Goal: Information Seeking & Learning: Learn about a topic

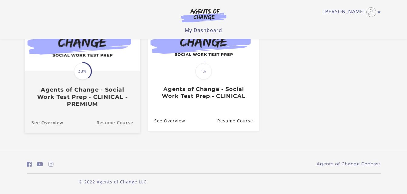
click at [107, 121] on link "Resume Course" at bounding box center [118, 122] width 44 height 20
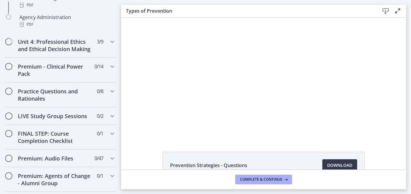
scroll to position [469, 0]
click at [109, 70] on icon "Chapters" at bounding box center [112, 65] width 7 height 7
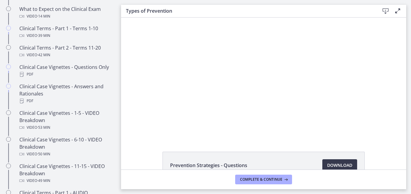
scroll to position [337, 0]
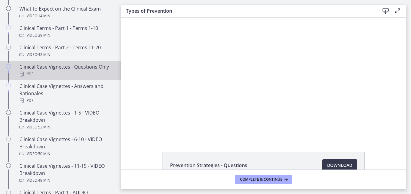
click at [93, 74] on div "Clinical Case Vignettes - Questions Only PDF" at bounding box center [66, 70] width 94 height 15
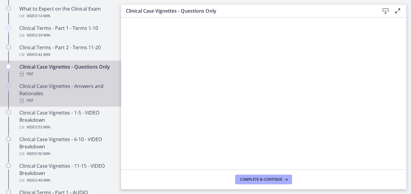
click at [91, 101] on div "Clinical Case Vignettes - Answers and Rationales PDF" at bounding box center [66, 94] width 94 height 22
click at [86, 78] on div "PDF" at bounding box center [66, 74] width 94 height 7
click at [100, 104] on div "Clinical Case Vignettes - Answers and Rationales PDF" at bounding box center [66, 94] width 94 height 22
click at [100, 78] on div "PDF" at bounding box center [66, 74] width 94 height 7
click at [95, 103] on div "Clinical Case Vignettes - Answers and Rationales PDF" at bounding box center [66, 94] width 94 height 22
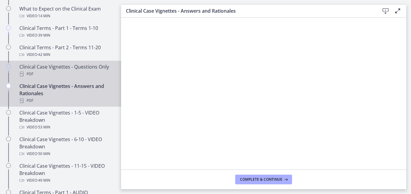
click at [88, 78] on div "PDF" at bounding box center [66, 74] width 94 height 7
click at [82, 102] on div "Clinical Case Vignettes - Answers and Rationales PDF" at bounding box center [66, 94] width 94 height 22
click at [104, 78] on div "PDF" at bounding box center [66, 74] width 94 height 7
click at [81, 104] on div "Clinical Case Vignettes - Answers and Rationales PDF" at bounding box center [66, 94] width 94 height 22
click at [79, 74] on div "Clinical Case Vignettes - Questions Only PDF" at bounding box center [66, 70] width 94 height 15
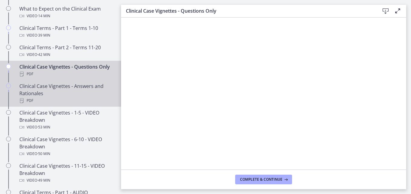
click at [84, 104] on div "Clinical Case Vignettes - Answers and Rationales PDF" at bounding box center [66, 94] width 94 height 22
click at [94, 78] on div "PDF" at bounding box center [66, 74] width 94 height 7
click at [97, 101] on div "Clinical Case Vignettes - Answers and Rationales PDF" at bounding box center [66, 94] width 94 height 22
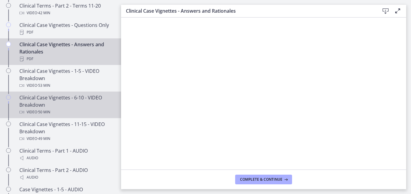
scroll to position [379, 0]
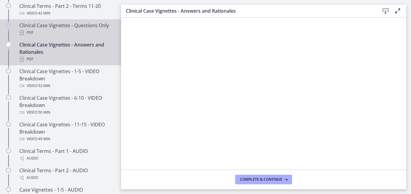
click at [82, 36] on div "PDF" at bounding box center [66, 32] width 94 height 7
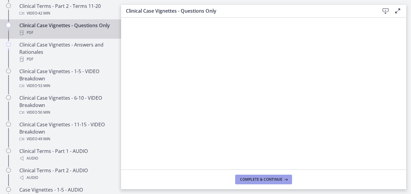
click at [241, 177] on span "Complete & continue" at bounding box center [261, 179] width 42 height 5
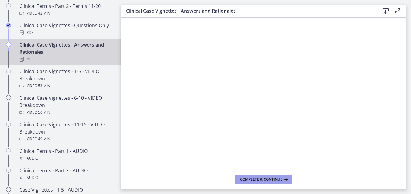
click at [239, 180] on button "Complete & continue" at bounding box center [263, 180] width 57 height 10
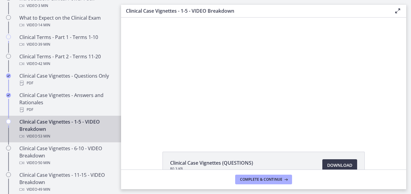
scroll to position [328, 0]
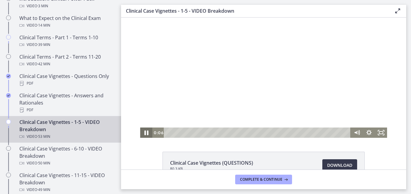
click at [146, 131] on icon "Pause" at bounding box center [146, 133] width 15 height 12
click at [145, 131] on icon "Play Video" at bounding box center [147, 133] width 15 height 12
click at [190, 133] on div "Playbar" at bounding box center [191, 132] width 3 height 3
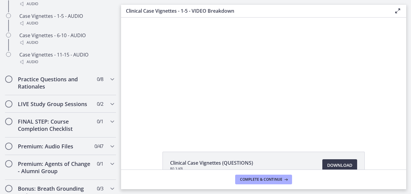
scroll to position [555, 0]
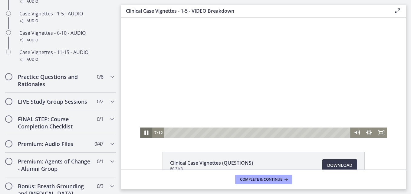
click at [144, 134] on icon "Pause" at bounding box center [146, 133] width 15 height 12
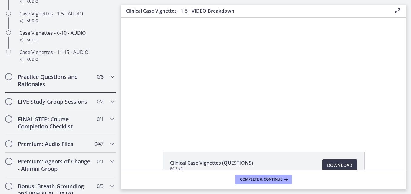
click at [109, 81] on icon "Chapters" at bounding box center [112, 76] width 7 height 7
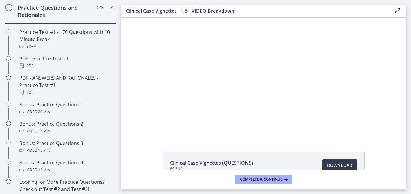
scroll to position [314, 0]
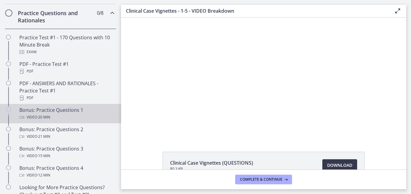
click at [75, 117] on div "Bonus: Practice Questions 1 Video · 20 min" at bounding box center [66, 114] width 94 height 15
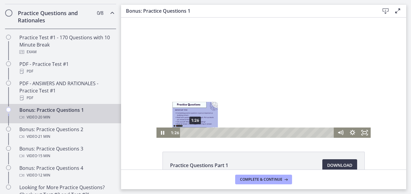
click at [193, 133] on div "1:26" at bounding box center [258, 133] width 147 height 10
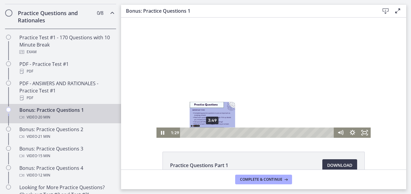
click at [210, 134] on div "3:49" at bounding box center [258, 133] width 147 height 10
click at [211, 134] on div "Playbar" at bounding box center [212, 132] width 3 height 3
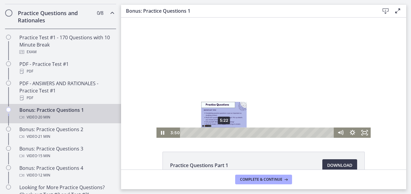
click at [222, 133] on div "5:22" at bounding box center [258, 133] width 147 height 10
click at [225, 133] on div "5:47" at bounding box center [258, 133] width 147 height 10
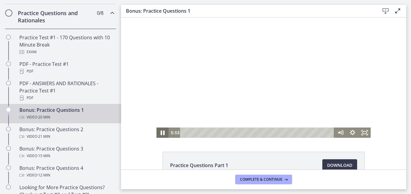
click at [160, 131] on icon "Pause" at bounding box center [162, 133] width 15 height 12
click at [162, 134] on icon "Play Video" at bounding box center [163, 133] width 3 height 4
click at [161, 132] on icon "Pause" at bounding box center [163, 133] width 12 height 10
click at [201, 30] on div at bounding box center [264, 78] width 214 height 121
click at [162, 131] on icon "Pause" at bounding box center [162, 133] width 3 height 4
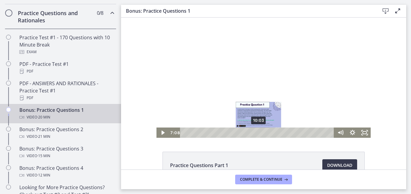
click at [256, 134] on div "10:03" at bounding box center [258, 133] width 147 height 10
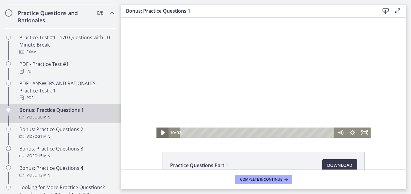
click at [162, 134] on icon "Play Video" at bounding box center [163, 133] width 15 height 12
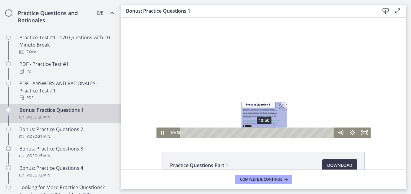
click at [262, 134] on div "10:50" at bounding box center [258, 133] width 147 height 10
click at [265, 133] on div "11:15" at bounding box center [258, 133] width 147 height 10
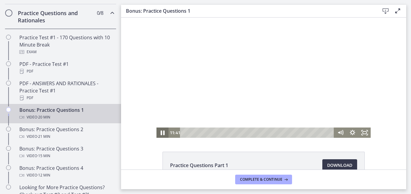
click at [160, 133] on icon "Pause" at bounding box center [162, 133] width 15 height 12
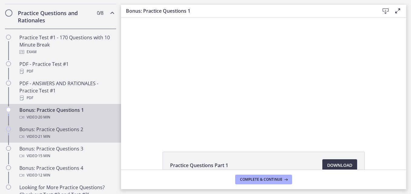
click at [75, 141] on div "Video · 21 min" at bounding box center [66, 136] width 94 height 7
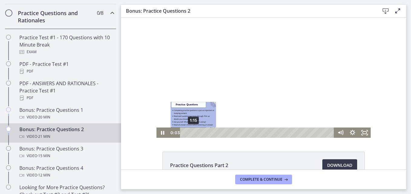
click at [191, 133] on div "1:15" at bounding box center [258, 133] width 147 height 10
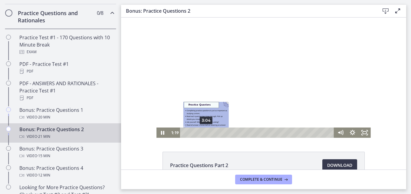
click at [204, 133] on div "3:04" at bounding box center [258, 133] width 147 height 10
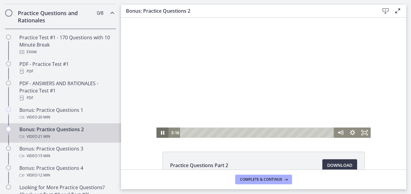
click at [161, 133] on icon "Pause" at bounding box center [162, 133] width 3 height 4
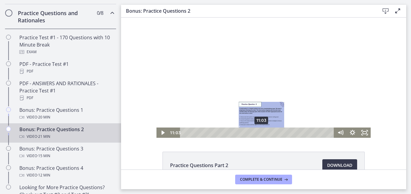
click at [260, 131] on div "11:03" at bounding box center [258, 133] width 147 height 10
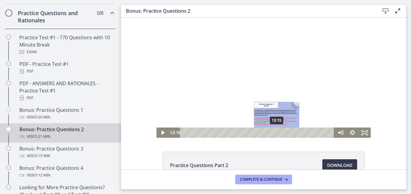
click at [275, 134] on div "13:15" at bounding box center [258, 133] width 147 height 10
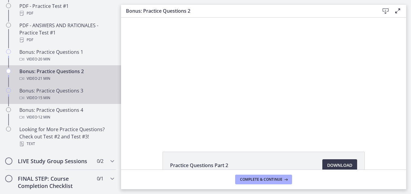
scroll to position [372, 0]
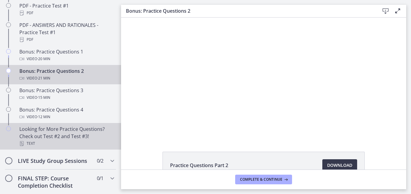
click at [75, 147] on div "Text" at bounding box center [66, 143] width 94 height 7
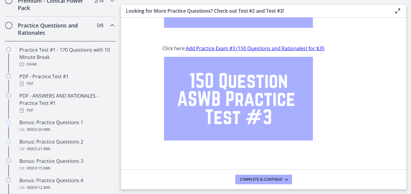
scroll to position [301, 0]
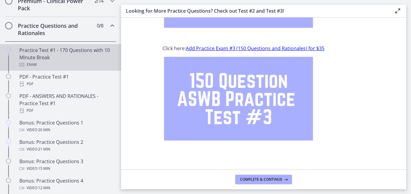
click at [28, 68] on div "Exam" at bounding box center [66, 64] width 94 height 7
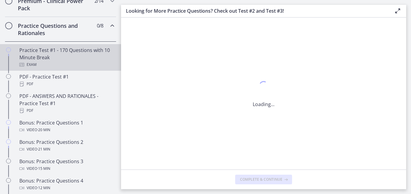
scroll to position [0, 0]
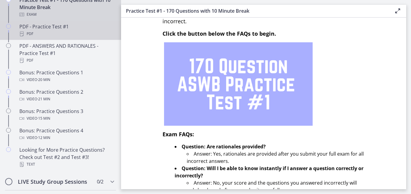
scroll to position [353, 0]
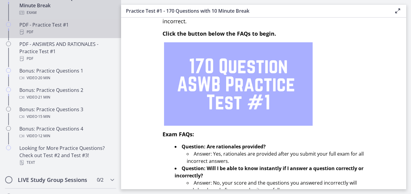
click at [52, 33] on div "PDF - Practice Test #1 PDF" at bounding box center [66, 28] width 94 height 15
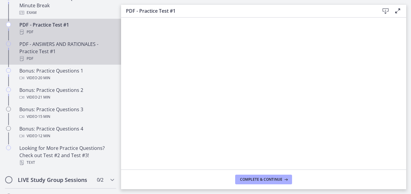
click at [75, 53] on div "PDF - ANSWERS AND RATIONALES - Practice Test #1 PDF" at bounding box center [66, 52] width 94 height 22
